Goal: Task Accomplishment & Management: Complete application form

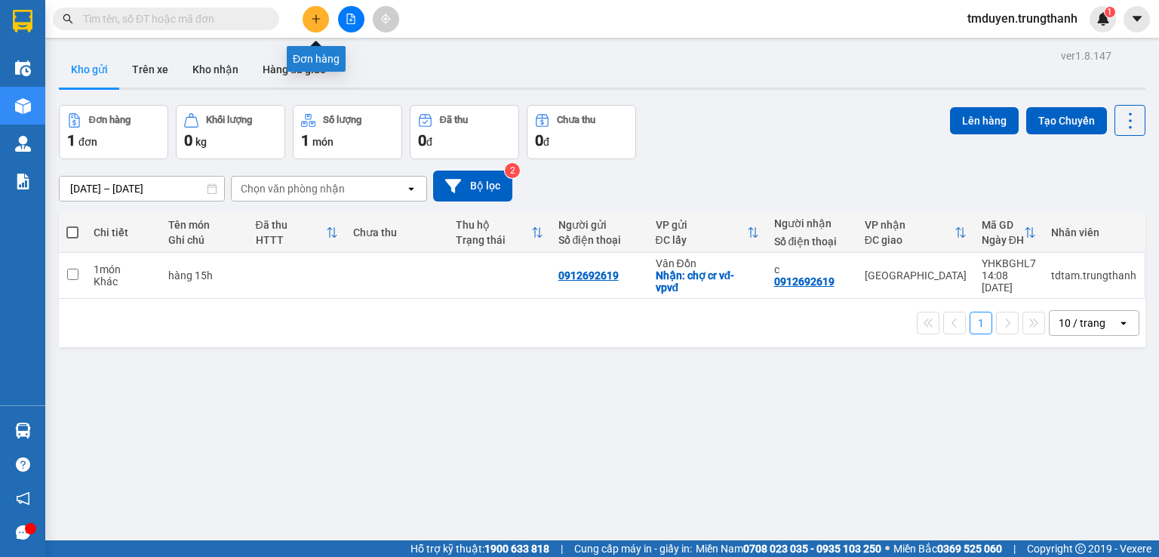
click at [312, 16] on icon "plus" at bounding box center [316, 19] width 11 height 11
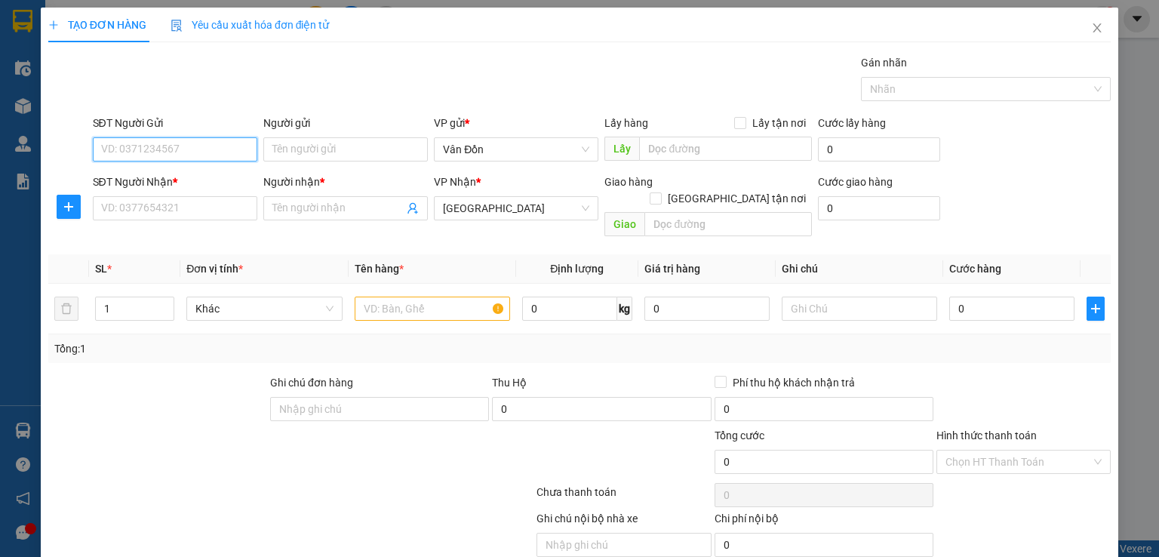
click at [166, 156] on input "SĐT Người Gửi" at bounding box center [175, 149] width 165 height 24
paste input "0397211219"
type input "0397211219"
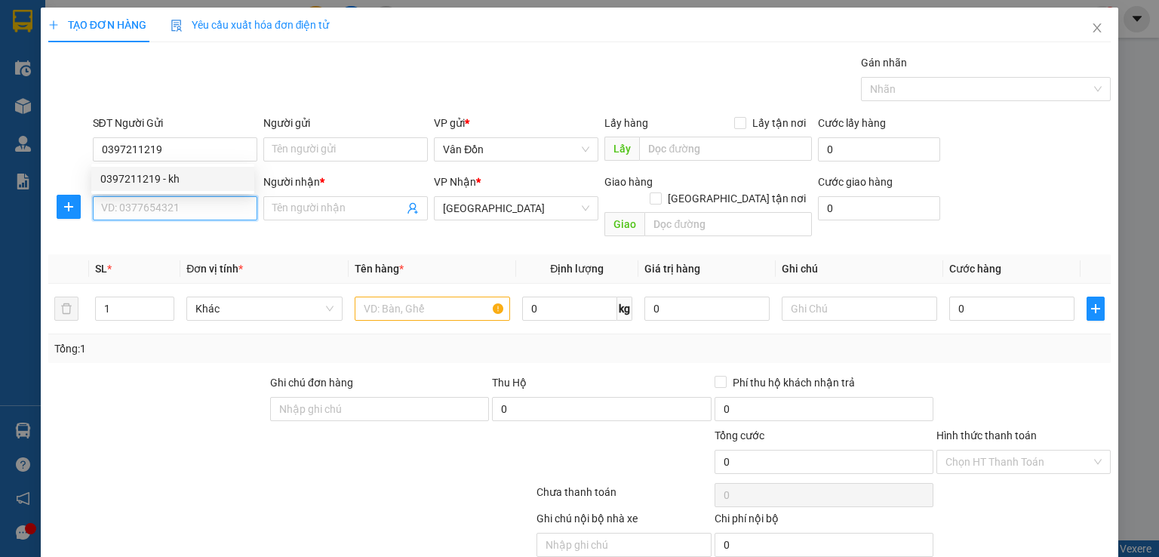
click at [211, 204] on input "SĐT Người Nhận *" at bounding box center [175, 208] width 165 height 24
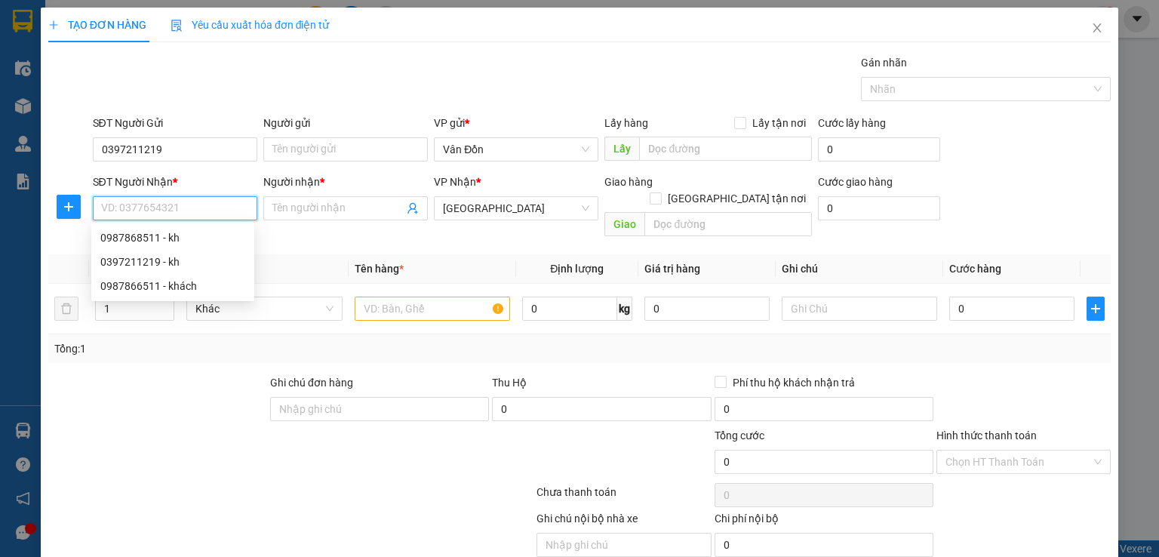
paste input "0397211219"
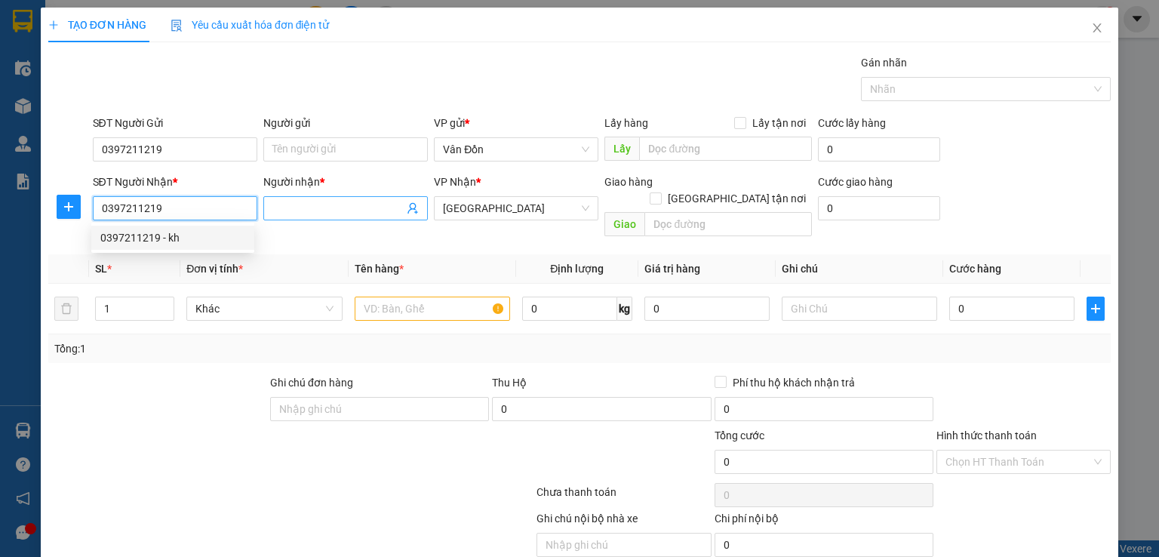
type input "0397211219"
click at [320, 198] on span at bounding box center [345, 208] width 165 height 24
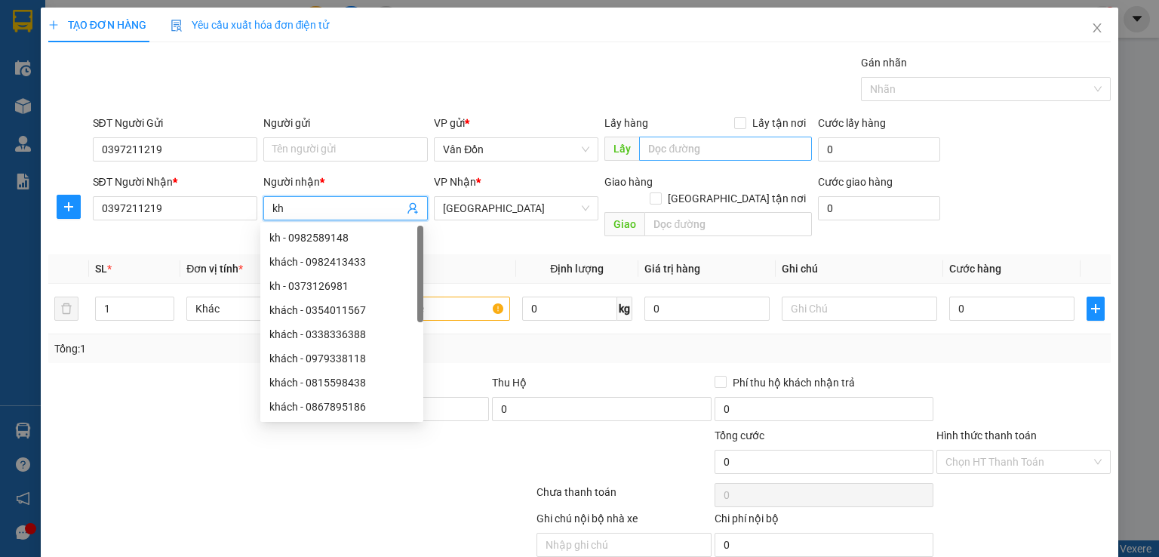
type input "kh"
click at [670, 154] on input "text" at bounding box center [725, 149] width 173 height 24
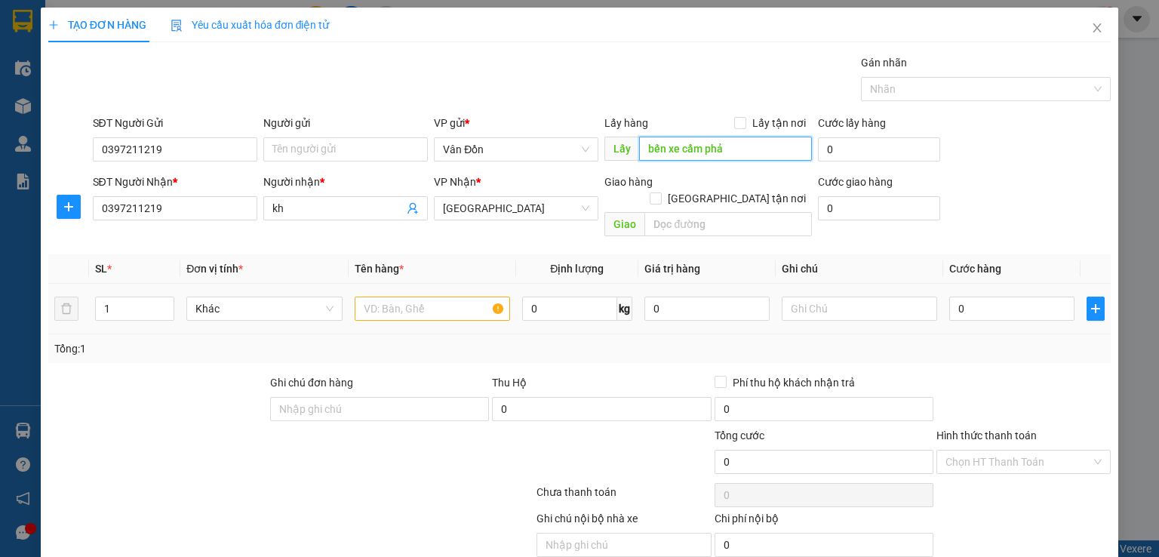
type input "bến xe cẩm phả"
click at [408, 297] on input "text" at bounding box center [432, 309] width 155 height 24
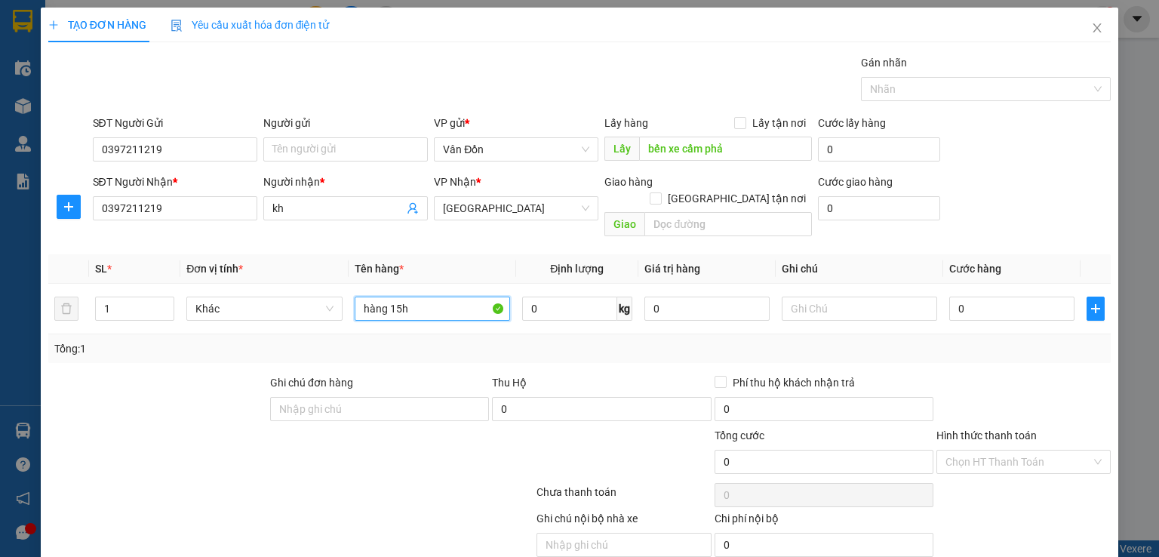
scroll to position [47, 0]
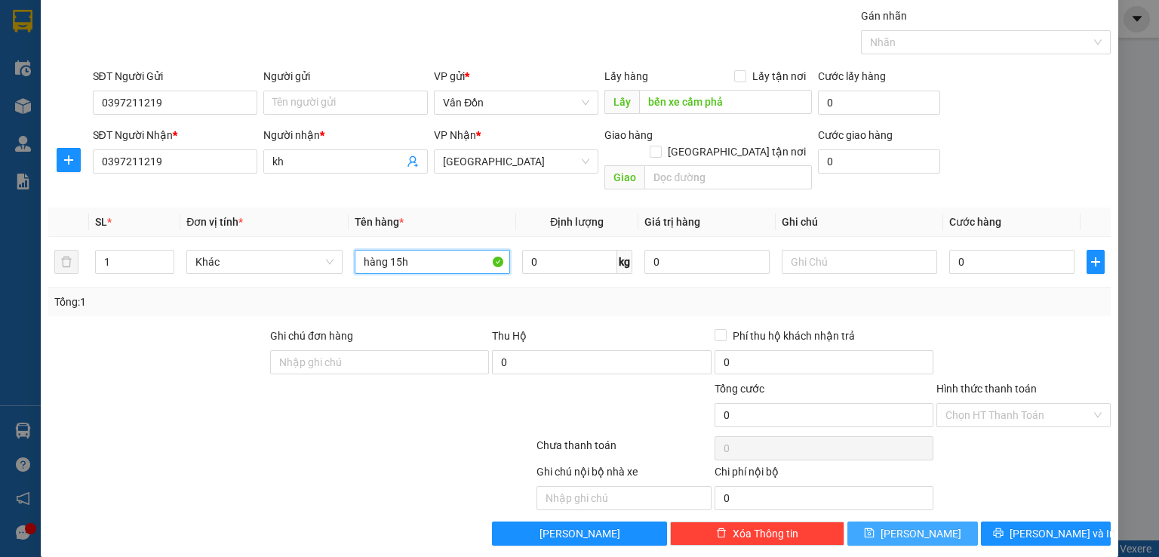
type input "hàng 15h"
drag, startPoint x: 888, startPoint y: 509, endPoint x: 901, endPoint y: 509, distance: 13.6
click at [875, 528] on icon "save" at bounding box center [869, 533] width 11 height 11
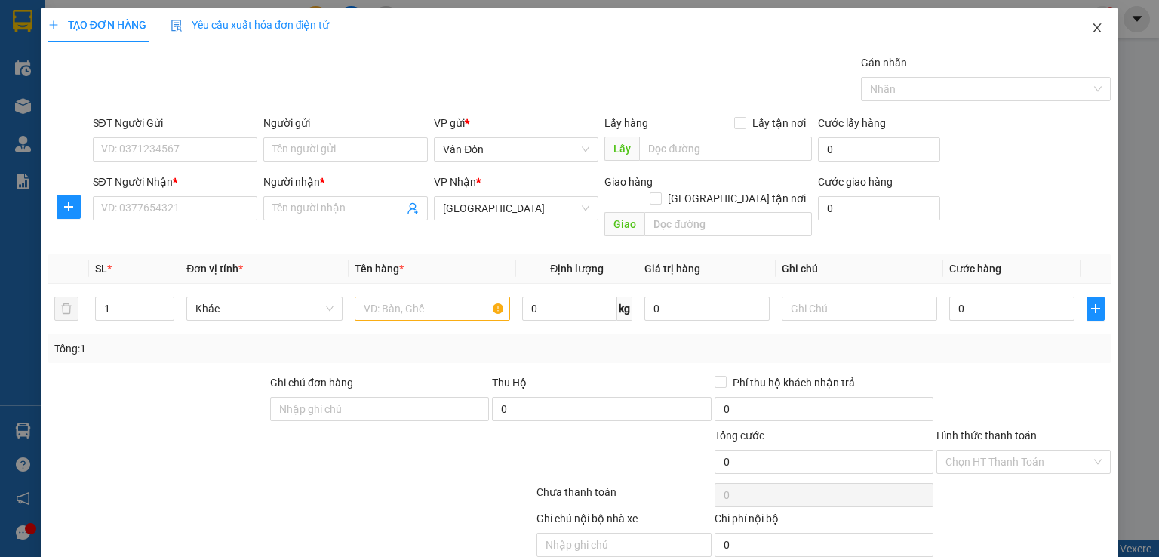
click at [1091, 34] on icon "close" at bounding box center [1097, 28] width 12 height 12
